Goal: Task Accomplishment & Management: Manage account settings

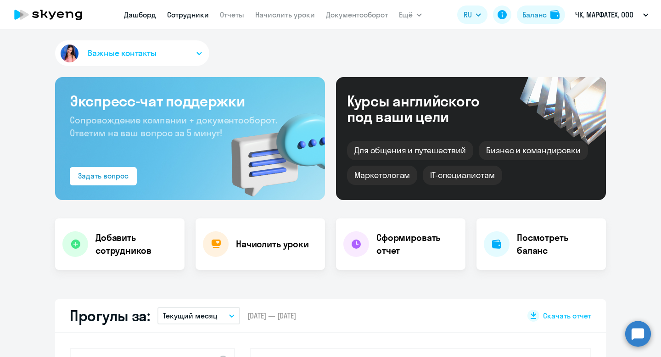
click at [187, 12] on link "Сотрудники" at bounding box center [188, 14] width 42 height 9
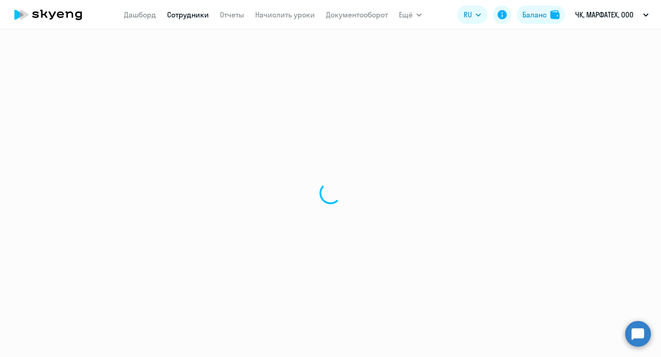
select select "30"
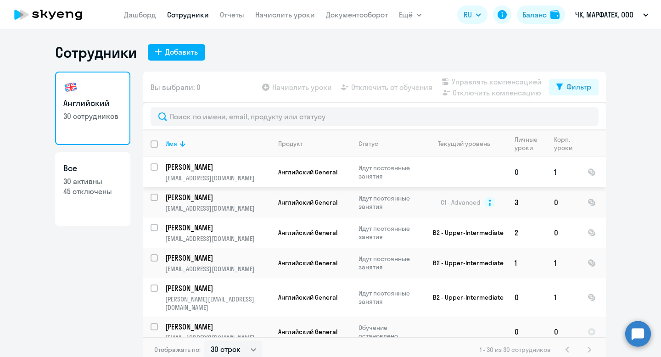
scroll to position [4, 0]
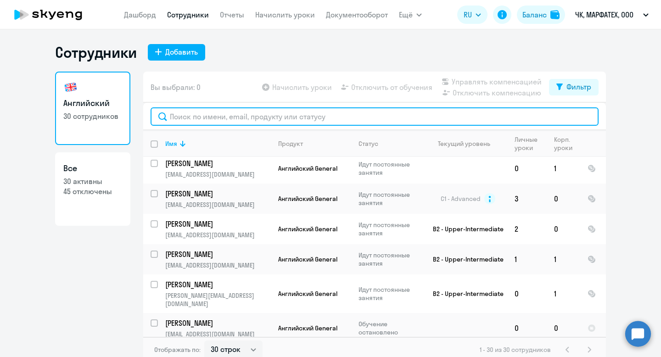
click at [295, 113] on input "text" at bounding box center [374, 116] width 448 height 18
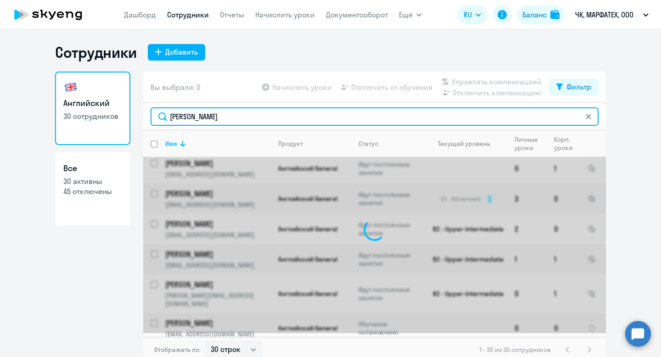
scroll to position [0, 0]
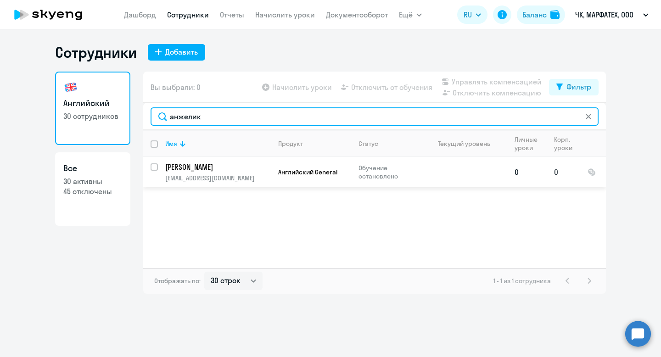
type input "анжелик"
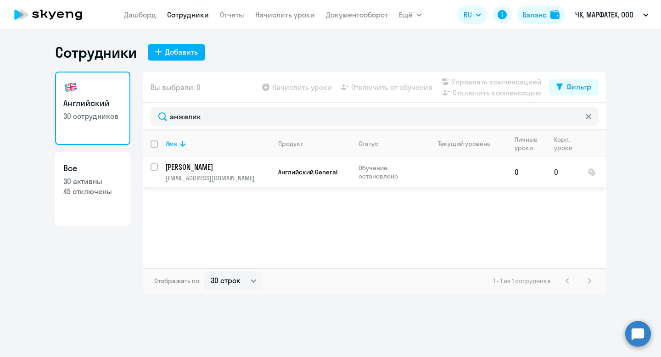
click at [379, 174] on p "Обучение остановлено" at bounding box center [389, 172] width 63 height 17
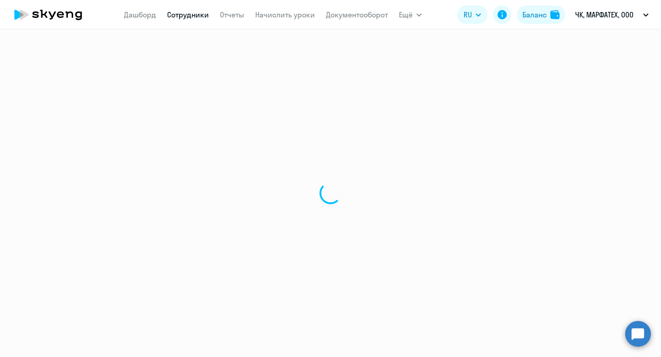
select select "english"
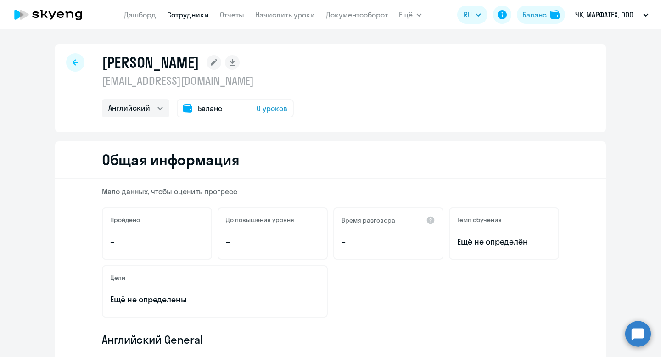
click at [251, 106] on div "Баланс 0 уроков" at bounding box center [235, 108] width 117 height 18
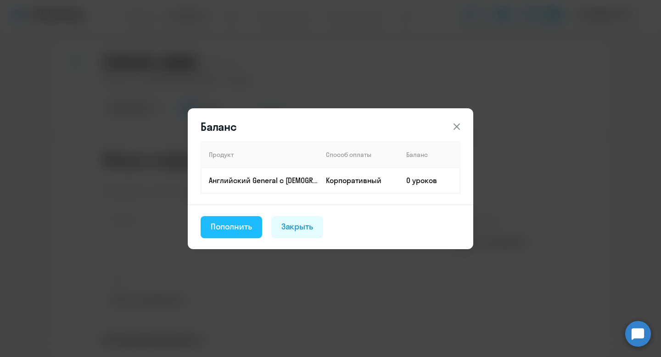
click at [233, 235] on button "Пополнить" at bounding box center [230, 227] width 61 height 22
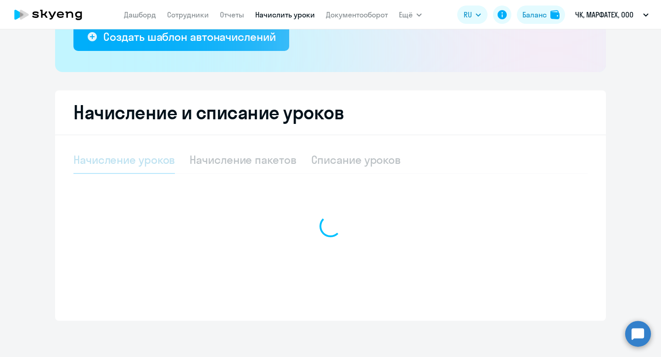
scroll to position [185, 0]
select select "10"
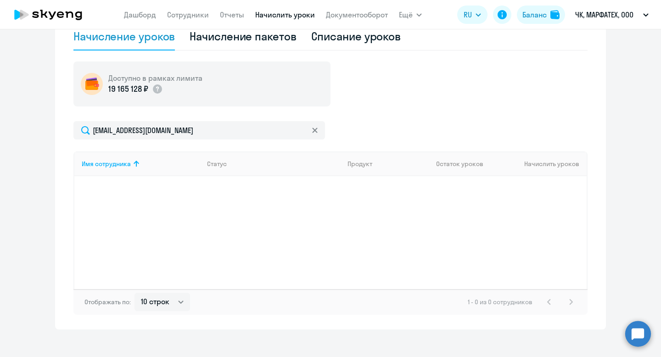
scroll to position [317, 0]
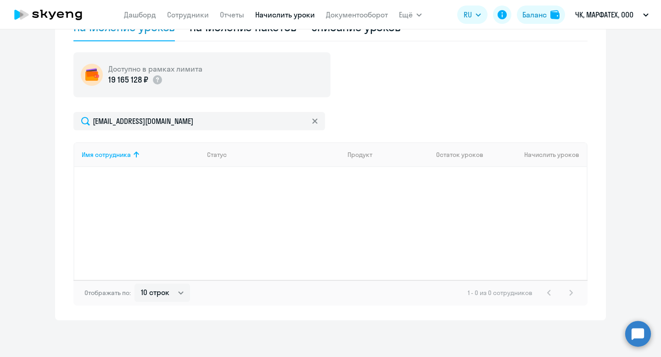
click at [171, 85] on div "19 165 128 ₽" at bounding box center [155, 80] width 94 height 12
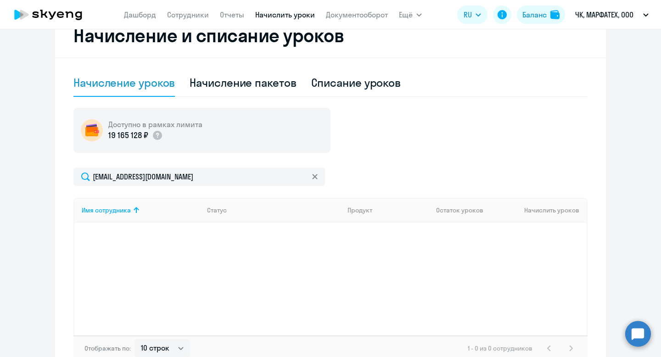
scroll to position [225, 0]
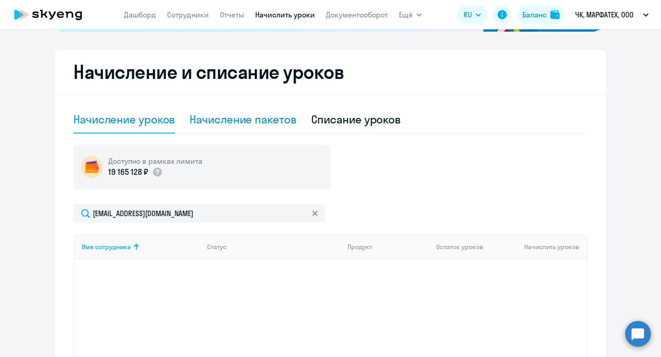
click at [217, 112] on div "Начисление пакетов" at bounding box center [242, 119] width 106 height 15
select select "10"
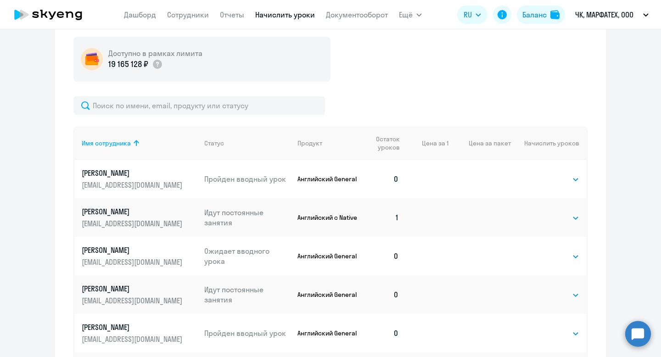
scroll to position [369, 0]
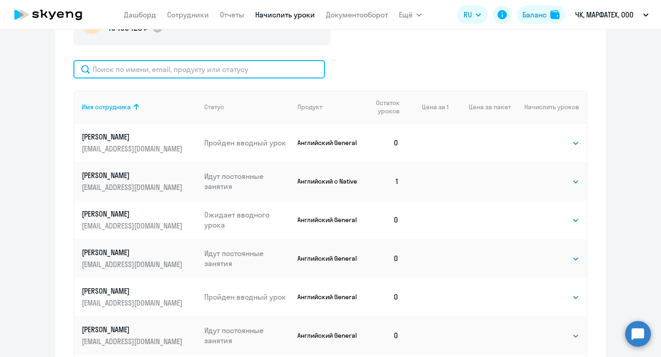
click at [232, 71] on input "text" at bounding box center [198, 69] width 251 height 18
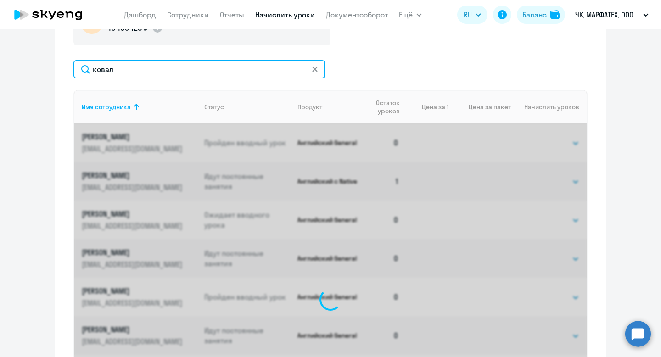
scroll to position [317, 0]
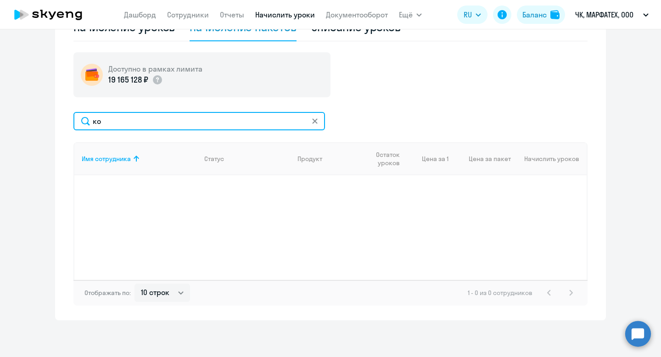
type input "к"
type input "[PERSON_NAME]"
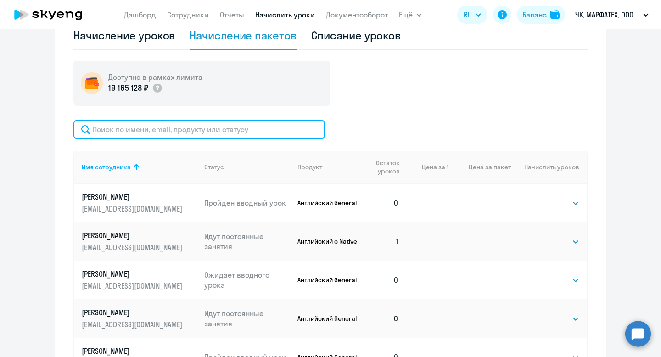
scroll to position [309, 0]
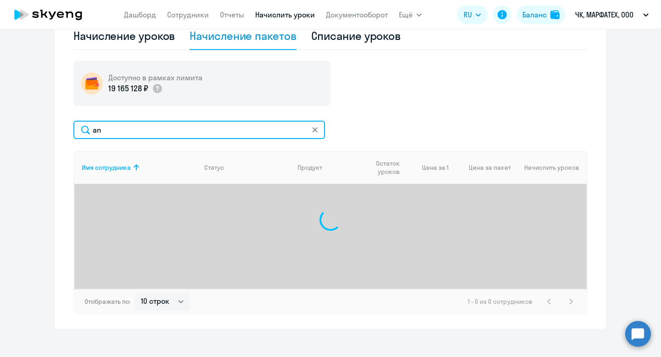
type input "a"
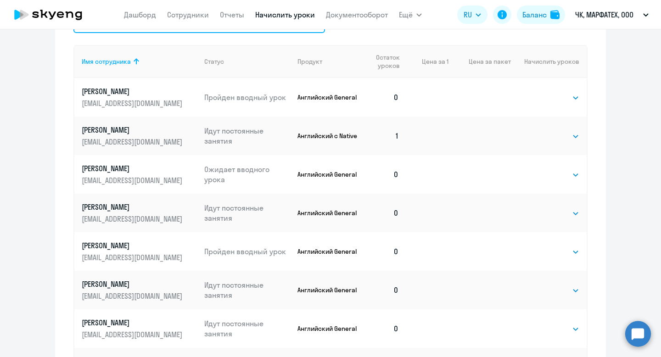
scroll to position [326, 0]
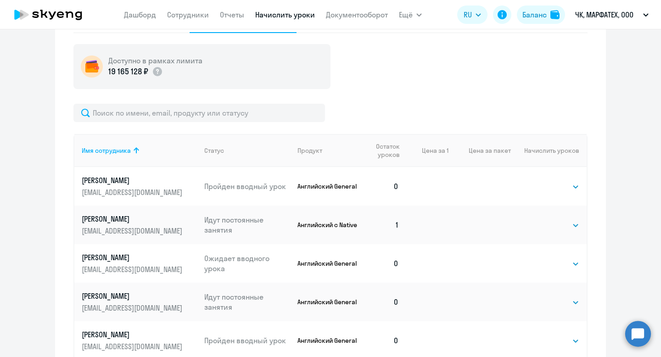
click at [192, 20] on app-menu-item-link "Сотрудники" at bounding box center [188, 14] width 42 height 11
click at [194, 17] on link "Сотрудники" at bounding box center [188, 14] width 42 height 9
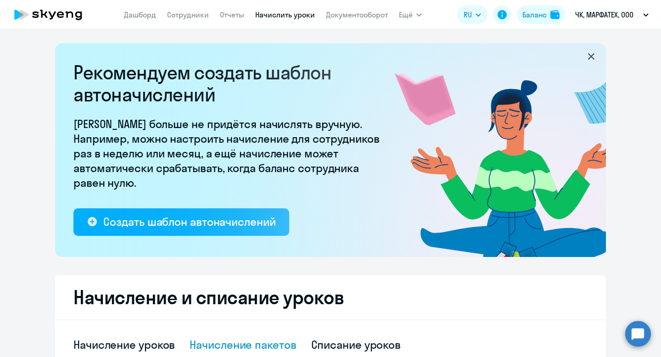
select select "30"
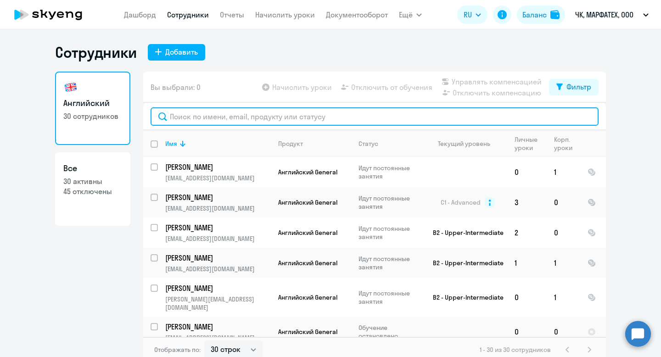
click at [376, 111] on input "text" at bounding box center [374, 116] width 448 height 18
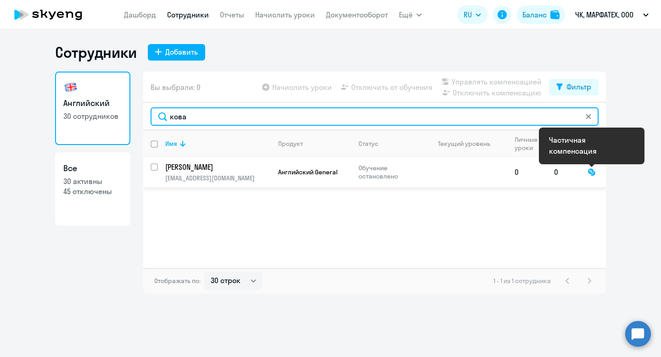
type input "кова"
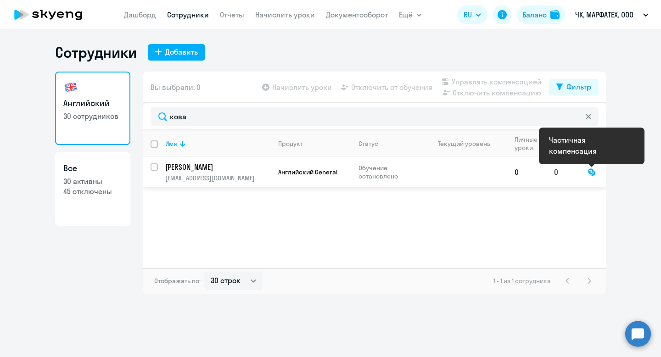
click at [591, 174] on div at bounding box center [591, 172] width 8 height 8
select select "english"
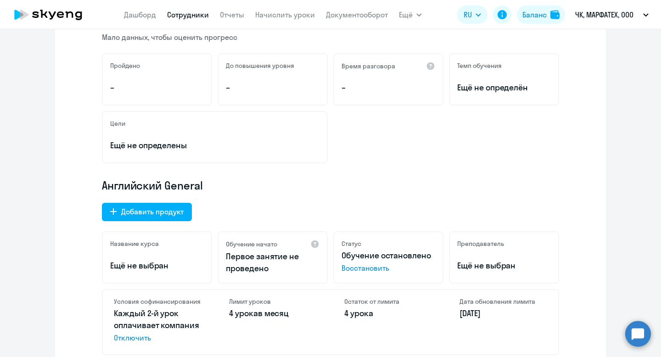
scroll to position [229, 0]
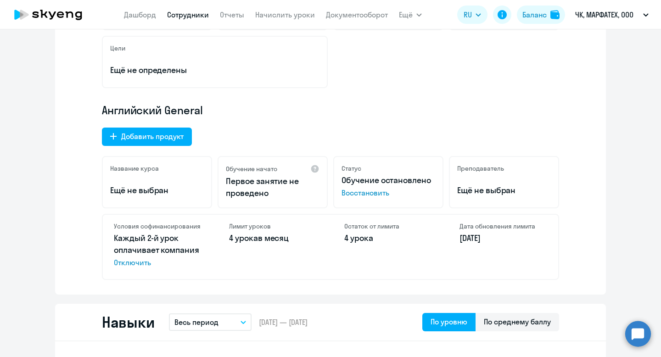
click at [353, 194] on span "Восстановить" at bounding box center [388, 192] width 94 height 11
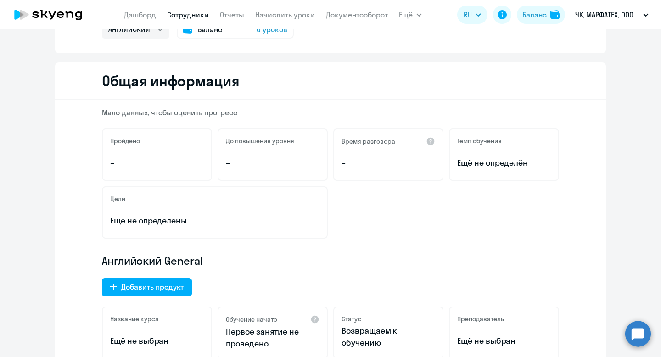
scroll to position [0, 0]
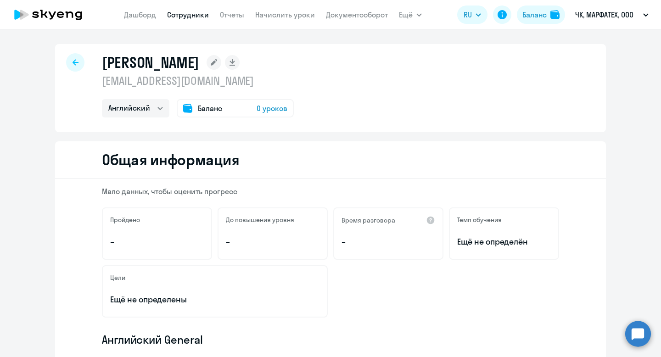
drag, startPoint x: 234, startPoint y: 83, endPoint x: 102, endPoint y: 61, distance: 133.6
click at [102, 61] on div "[PERSON_NAME] [EMAIL_ADDRESS][DOMAIN_NAME] Английский Баланс 0 уроков" at bounding box center [198, 85] width 192 height 64
copy div "[PERSON_NAME] [EMAIL_ADDRESS][DOMAIN_NAME]"
click at [71, 60] on div at bounding box center [75, 62] width 18 height 18
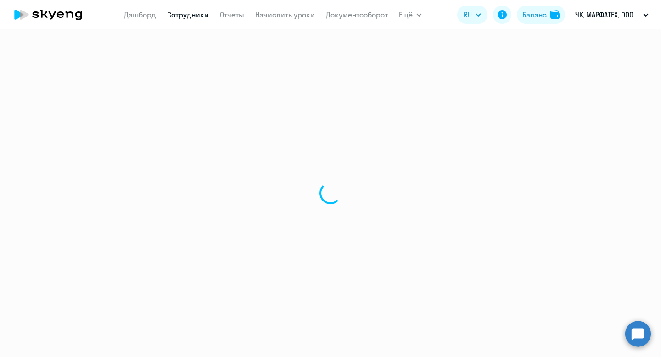
select select "30"
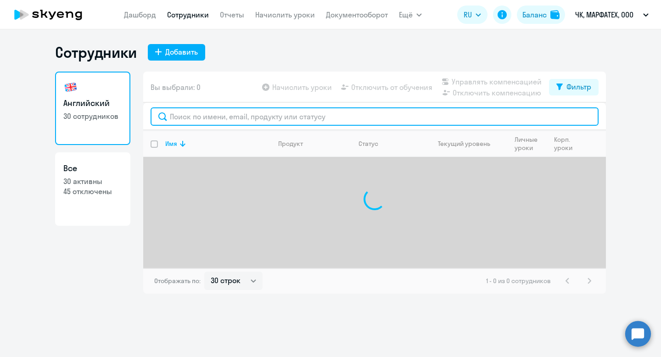
click at [183, 120] on input "text" at bounding box center [374, 116] width 448 height 18
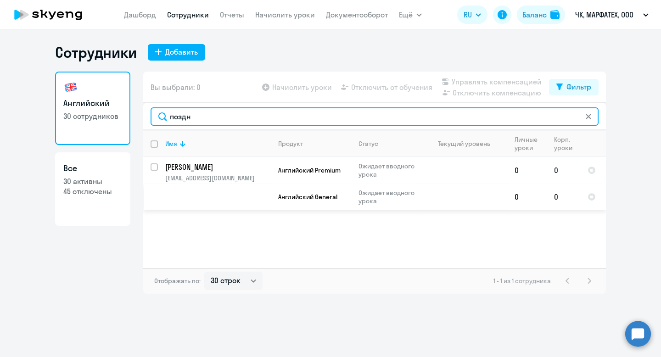
type input "поздн"
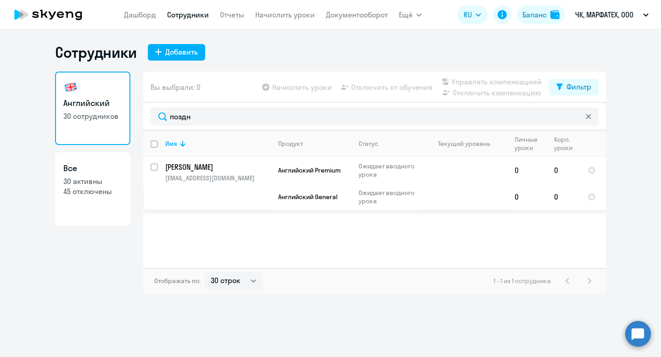
click at [154, 168] on input "select row 42880987" at bounding box center [159, 172] width 18 height 18
checkbox input "true"
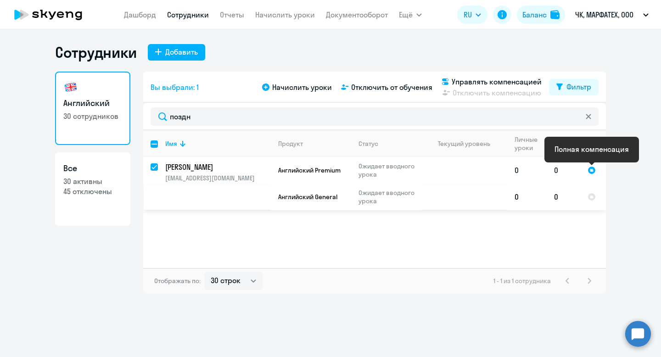
click at [592, 169] on div at bounding box center [591, 170] width 8 height 8
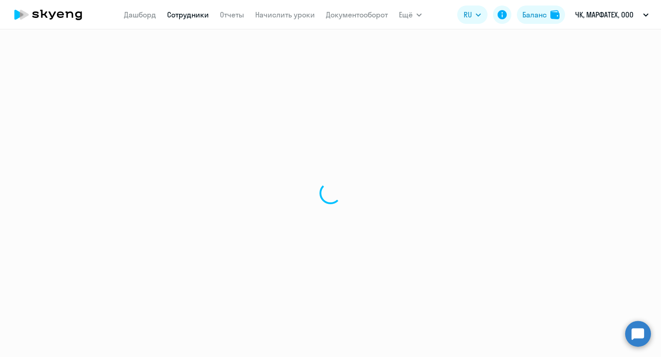
select select "english"
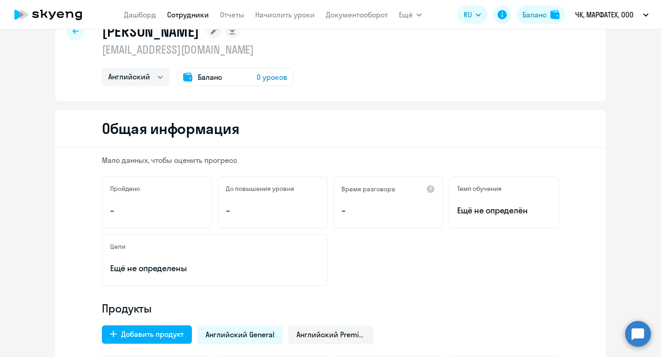
scroll to position [11, 0]
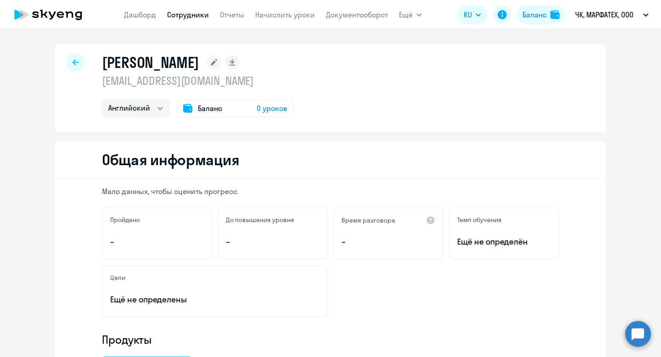
select select "30"
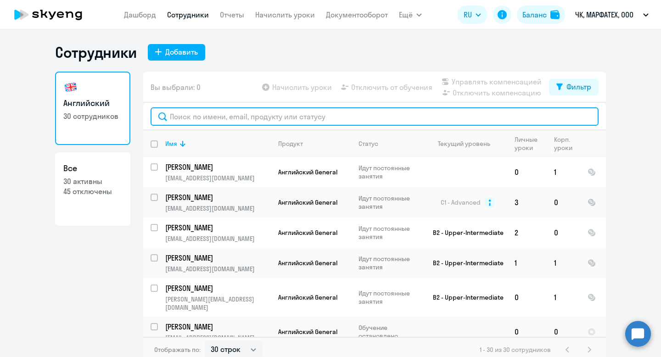
click at [284, 116] on input "text" at bounding box center [374, 116] width 448 height 18
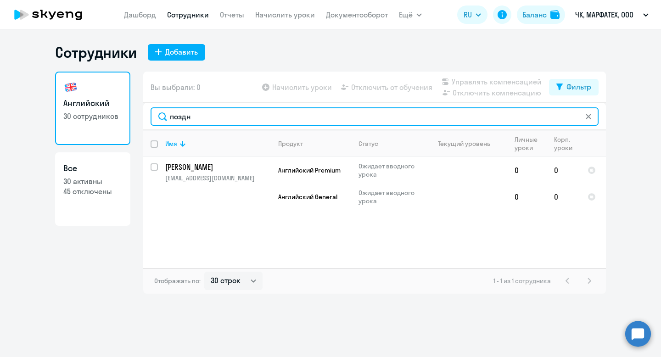
type input "поздн"
